Goal: Check status: Check status

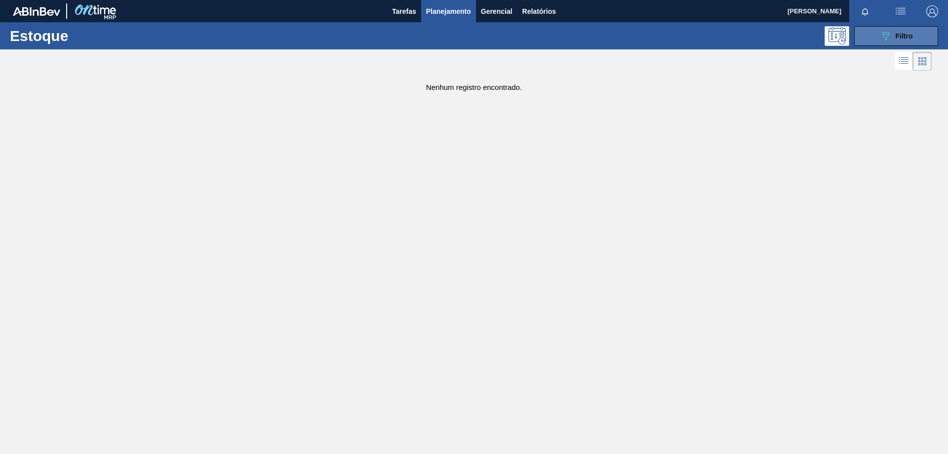
click at [885, 32] on icon at bounding box center [885, 36] width 7 height 8
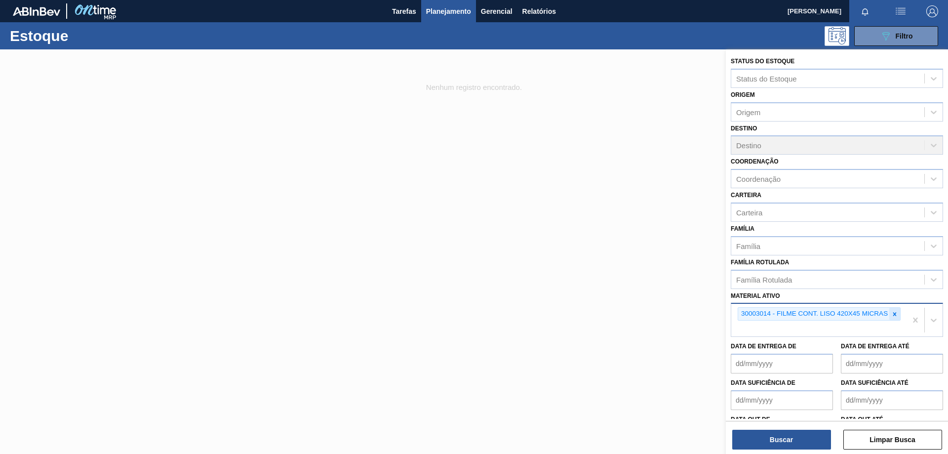
click at [893, 315] on icon at bounding box center [894, 313] width 3 height 3
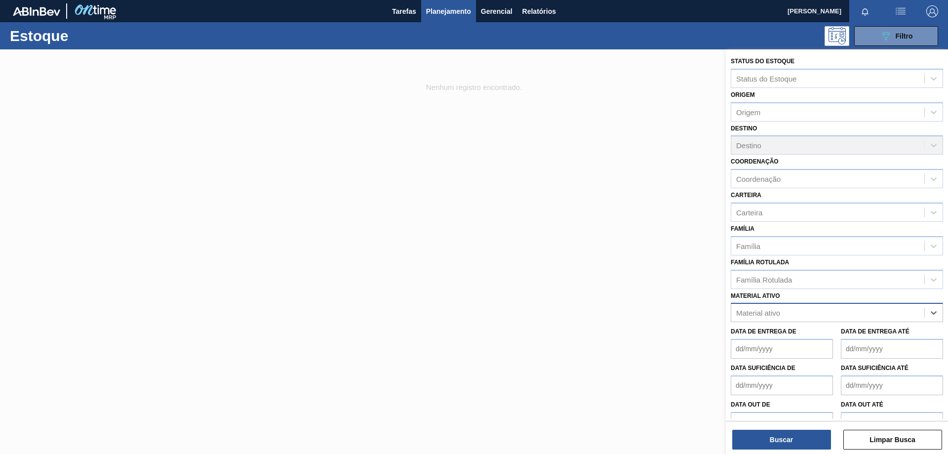
paste ativo "30031884"
type ativo "30031884"
click at [847, 339] on div "30031884 - FILME CONTR 620X80 RED MIX 269ML HO" at bounding box center [837, 337] width 212 height 18
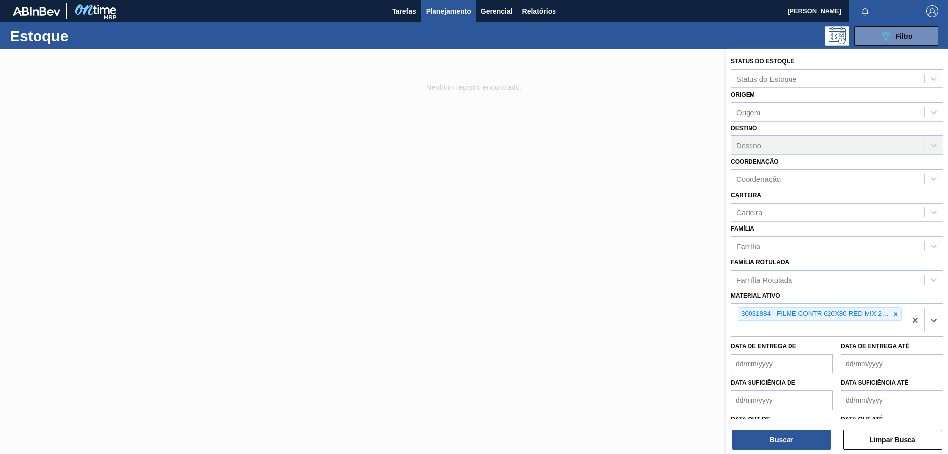
click at [932, 144] on div "Destino Destino" at bounding box center [837, 138] width 212 height 34
click at [933, 146] on div "Destino Destino" at bounding box center [837, 138] width 212 height 34
click at [879, 149] on div "Destino Destino" at bounding box center [837, 138] width 212 height 34
click at [851, 146] on div "Destino Destino" at bounding box center [837, 138] width 212 height 34
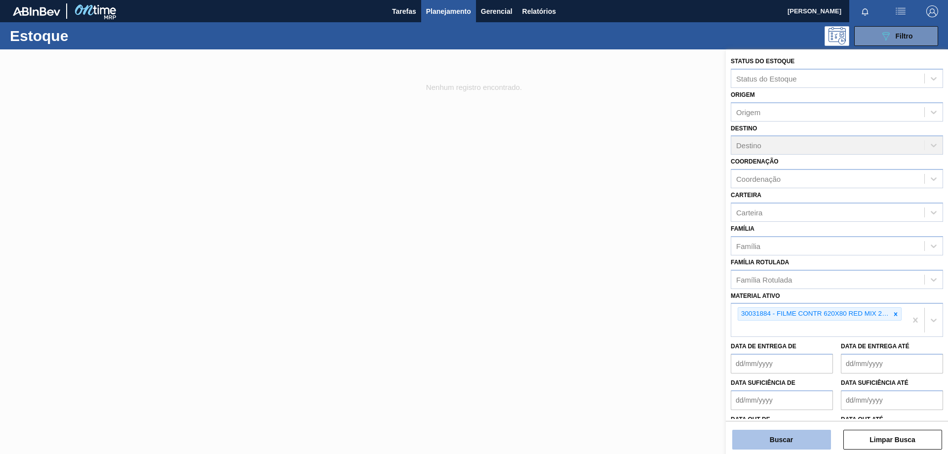
click at [802, 439] on button "Buscar" at bounding box center [781, 440] width 99 height 20
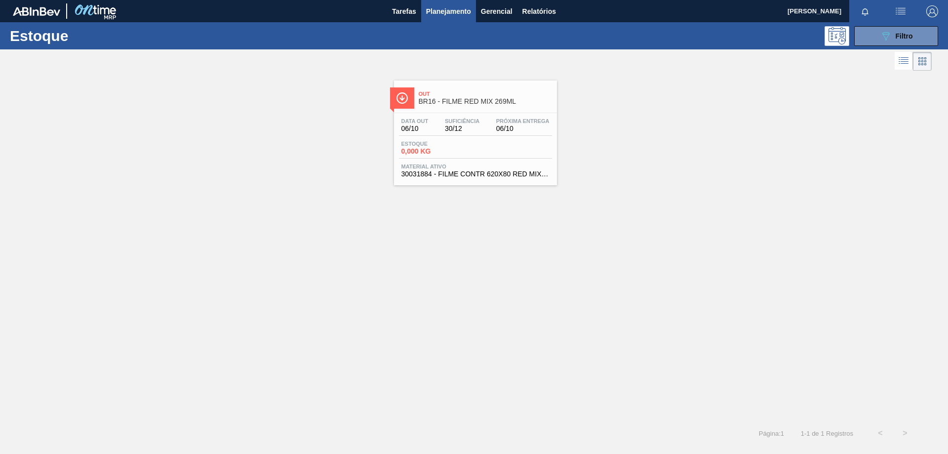
click at [545, 137] on div "Data [DATE] Suficiência 30/12 Próxima Entrega 06/10 Estoque 0,000 KG Material a…" at bounding box center [475, 146] width 163 height 67
